Goal: Navigation & Orientation: Understand site structure

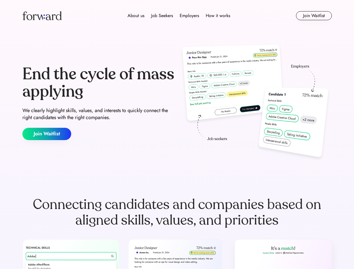
click at [177, 134] on div "End the cycle of mass applying We clearly highlight skills, values, and interes…" at bounding box center [176, 103] width 309 height 120
click at [177, 16] on div "About us Job Seekers Employers How it works" at bounding box center [178, 15] width 221 height 7
click at [42, 16] on img at bounding box center [41, 15] width 39 height 9
click at [179, 16] on div "About us Job Seekers Employers How it works" at bounding box center [178, 15] width 221 height 7
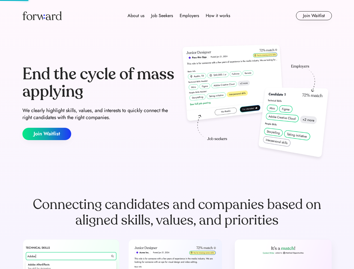
click at [136, 16] on div "About us" at bounding box center [135, 15] width 17 height 7
click at [162, 16] on div "Job Seekers" at bounding box center [162, 15] width 22 height 7
click at [189, 16] on div "Employers" at bounding box center [189, 15] width 19 height 7
